Goal: Task Accomplishment & Management: Use online tool/utility

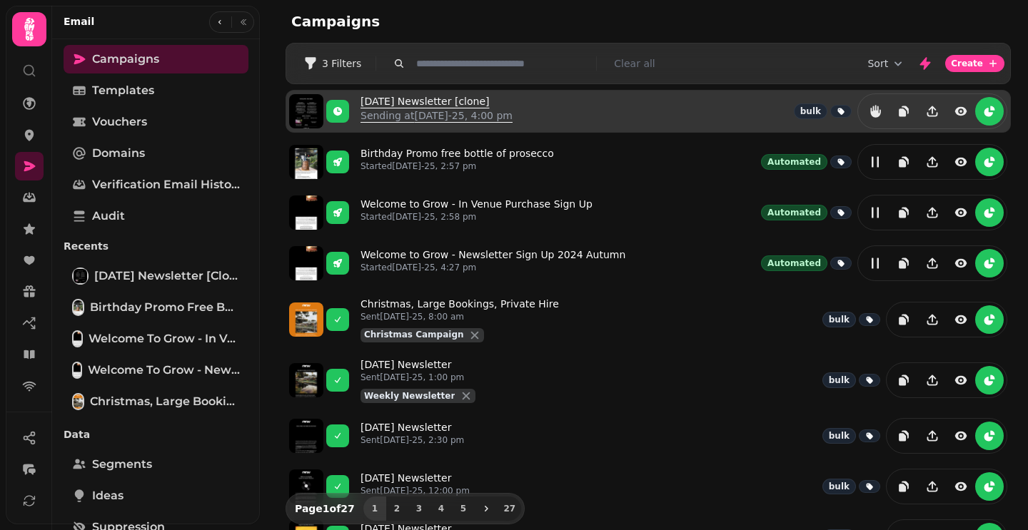
click at [425, 96] on link "[DATE] Newsletter [clone] Sending at [DATE]-25, 4:00 pm" at bounding box center [437, 111] width 152 height 34
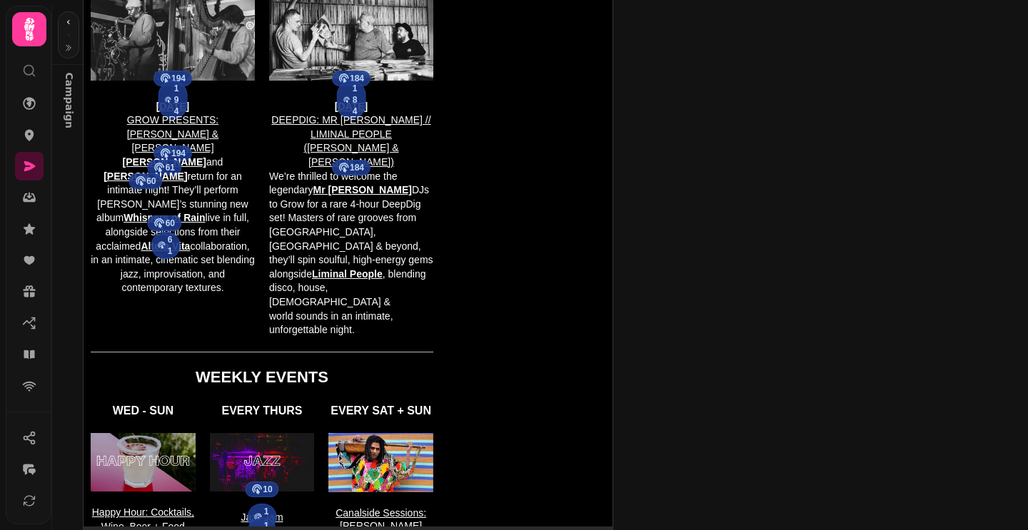
scroll to position [93, 0]
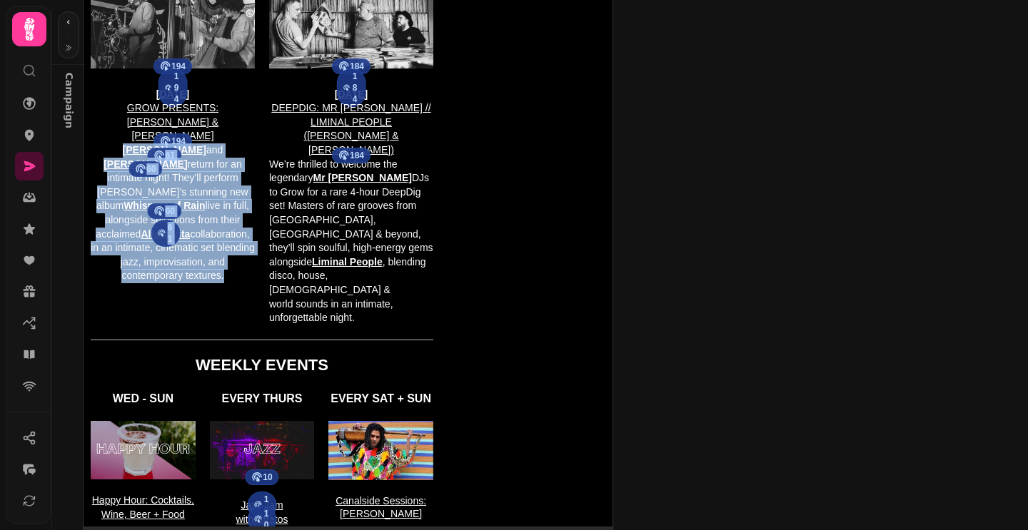
drag, startPoint x: 228, startPoint y: 251, endPoint x: 93, endPoint y: 141, distance: 174.6
click at [93, 143] on p "61 [PERSON_NAME] and 60 [PERSON_NAME] return for an intimate night! They’ll per…" at bounding box center [173, 213] width 164 height 140
copy p "61 [PERSON_NAME] and 60 [PERSON_NAME] return for an intimate night! They’ll per…"
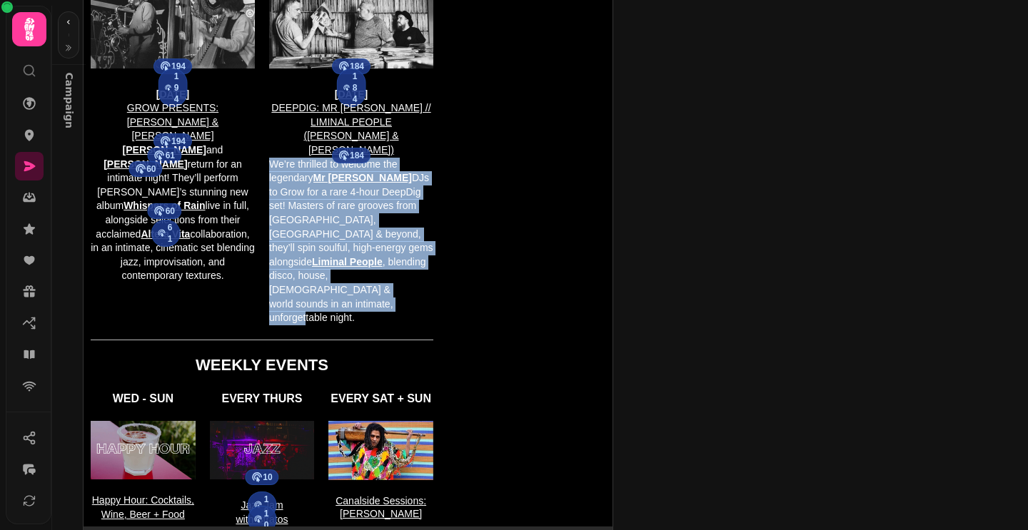
drag, startPoint x: 401, startPoint y: 250, endPoint x: 270, endPoint y: 134, distance: 174.5
click at [270, 158] on p "We’re thrilled to welcome the legendary Mr [PERSON_NAME] DJs to Grow for a rare…" at bounding box center [351, 242] width 164 height 168
copy p "We’re thrilled to welcome the legendary Mr [PERSON_NAME] DJs to Grow for a rare…"
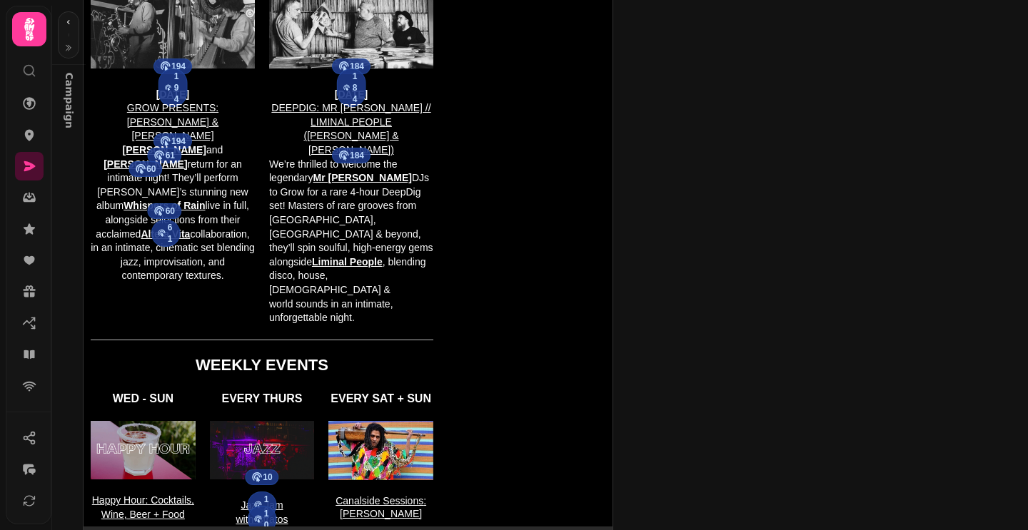
click at [505, 183] on table "HIGHLIGHTS THIS WEEK 194 194 [DATE] GROW PRESENTS: [PERSON_NAME] & [PERSON_NAME…" at bounding box center [348, 430] width 529 height 1134
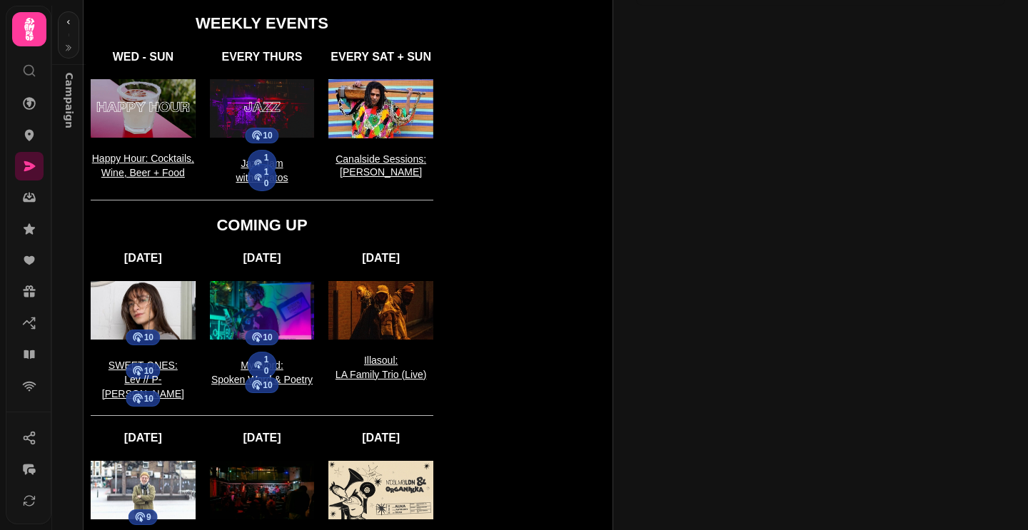
scroll to position [992, 0]
